Goal: Find specific page/section: Locate a particular part of the current website

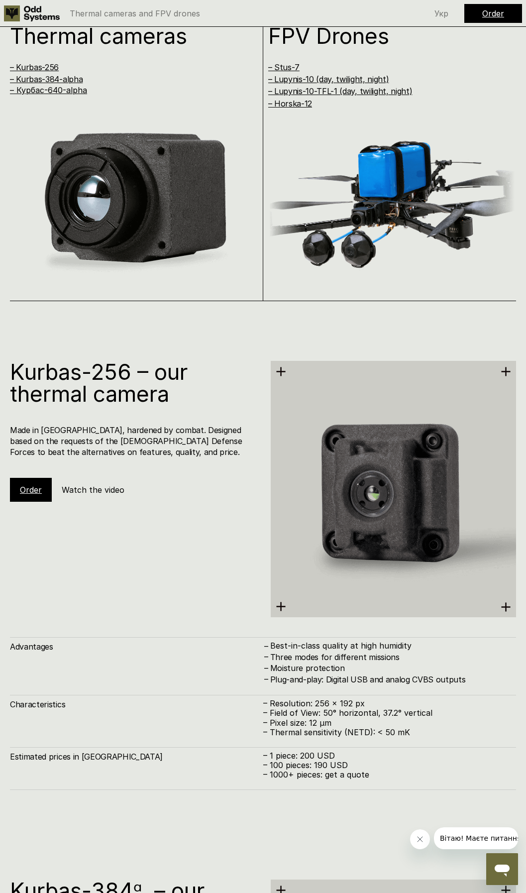
scroll to position [946, 0]
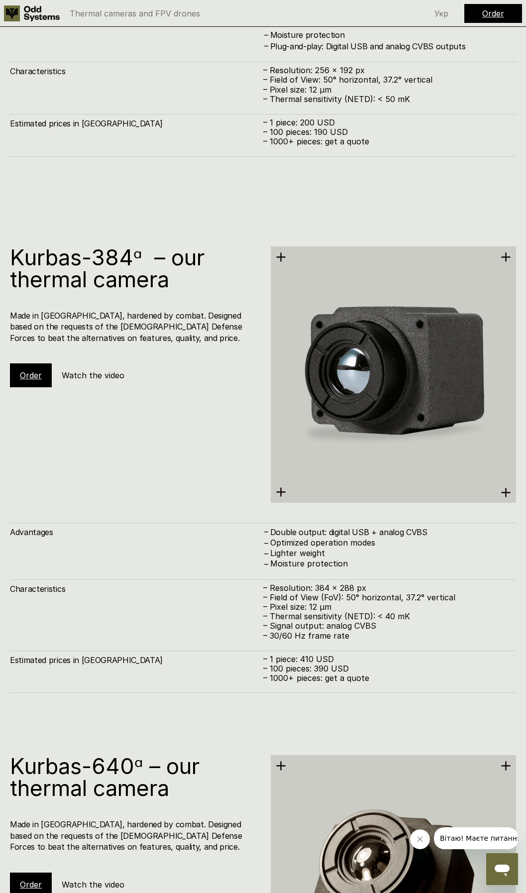
scroll to position [1693, 0]
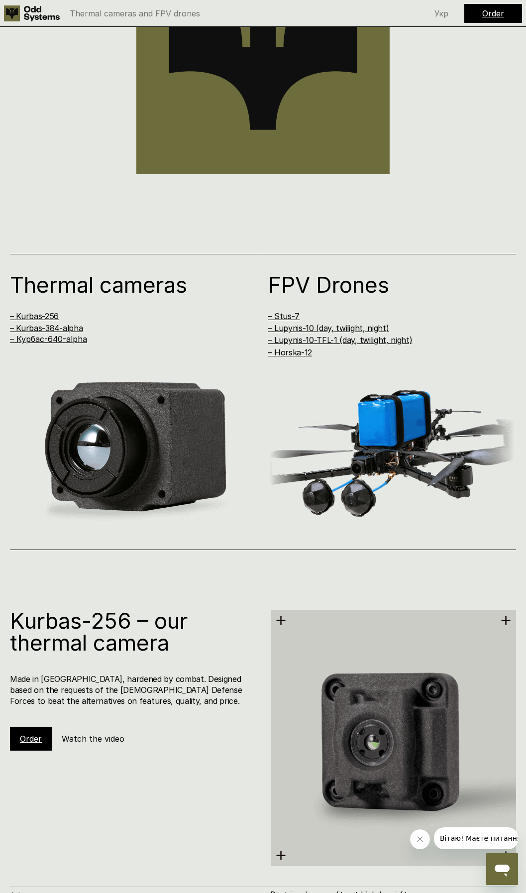
scroll to position [1046, 0]
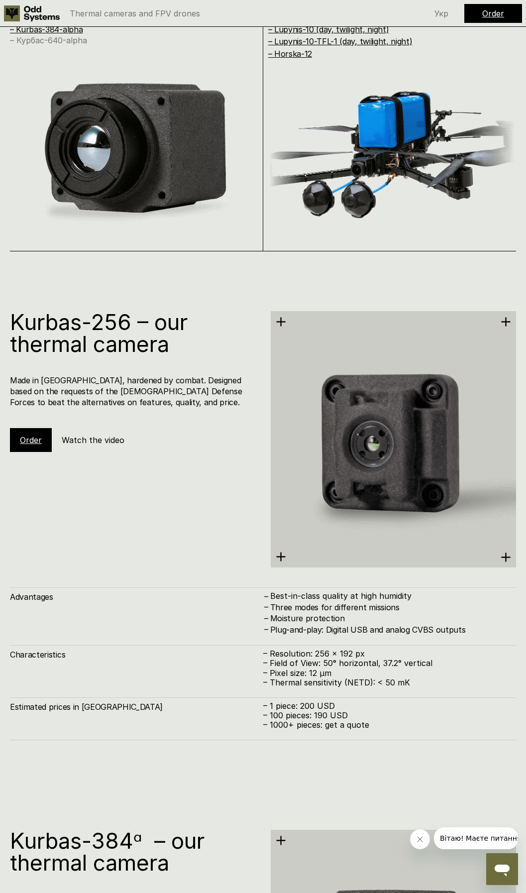
click at [43, 43] on link "– Курбас-640-alpha" at bounding box center [48, 40] width 77 height 10
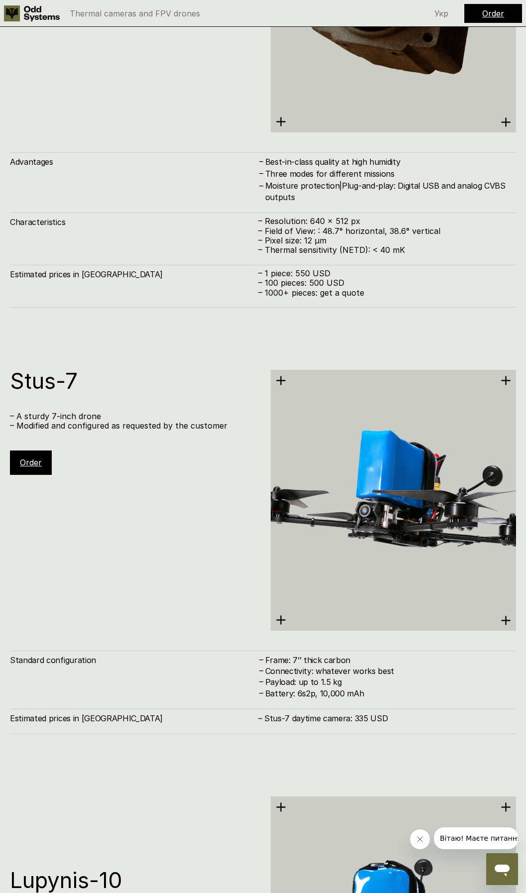
scroll to position [2253, 0]
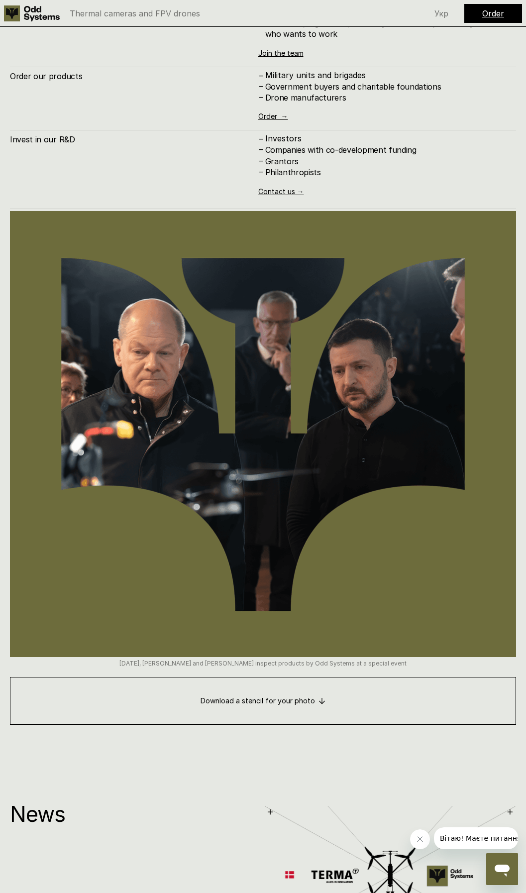
scroll to position [4880, 0]
